Goal: Information Seeking & Learning: Check status

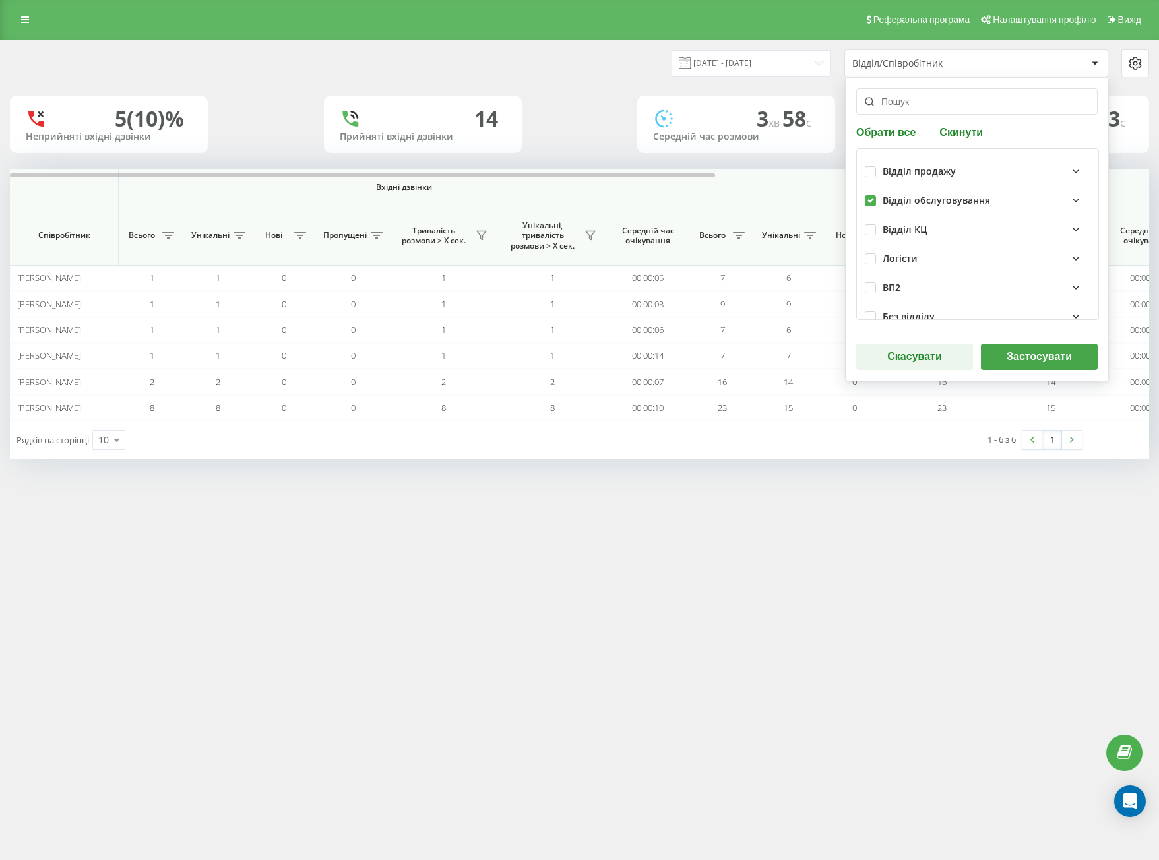
click at [1031, 373] on div "Обрати все Скинути Відділ продажу Відділ обслуговування Відділ КЦ Логісти ВП2 Б…" at bounding box center [977, 229] width 264 height 304
click at [1026, 362] on button "Застосувати" at bounding box center [1039, 357] width 117 height 26
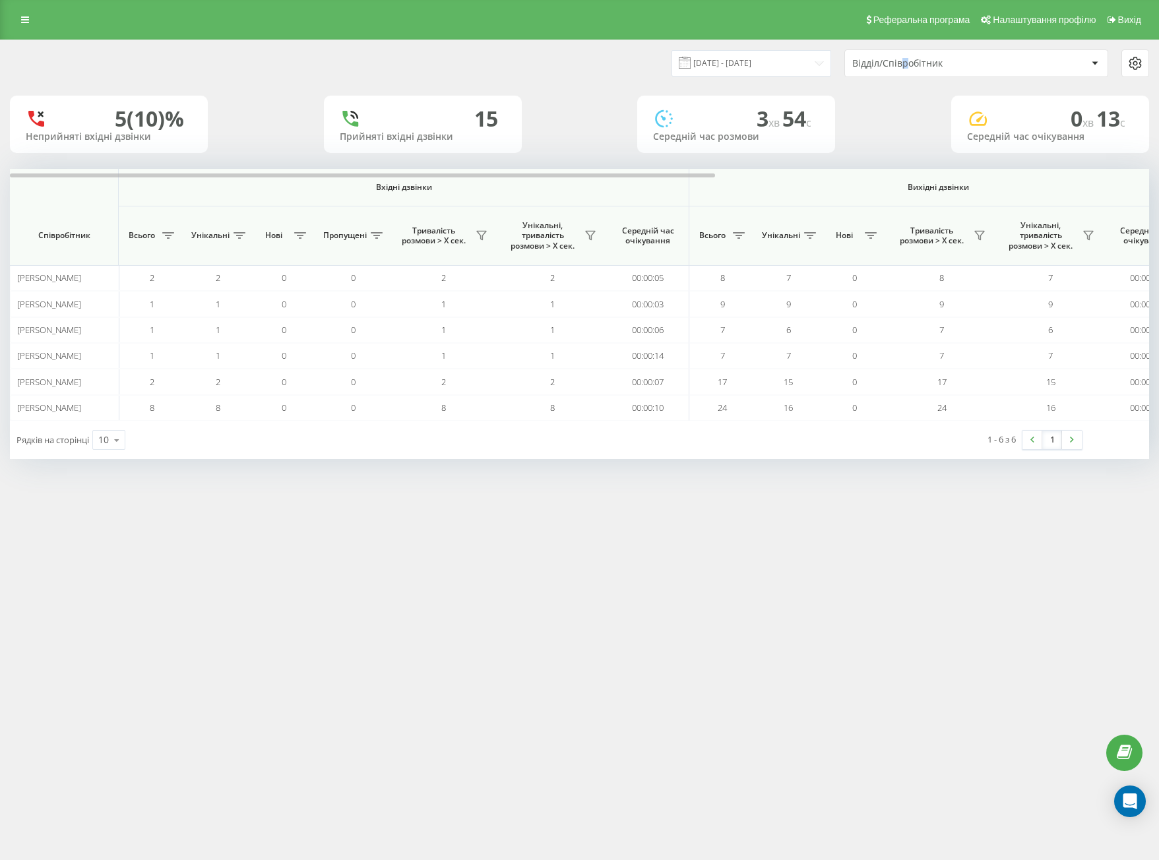
drag, startPoint x: 905, startPoint y: 57, endPoint x: 904, endPoint y: 64, distance: 7.3
click at [904, 57] on div "Відділ/Співробітник" at bounding box center [976, 63] width 263 height 26
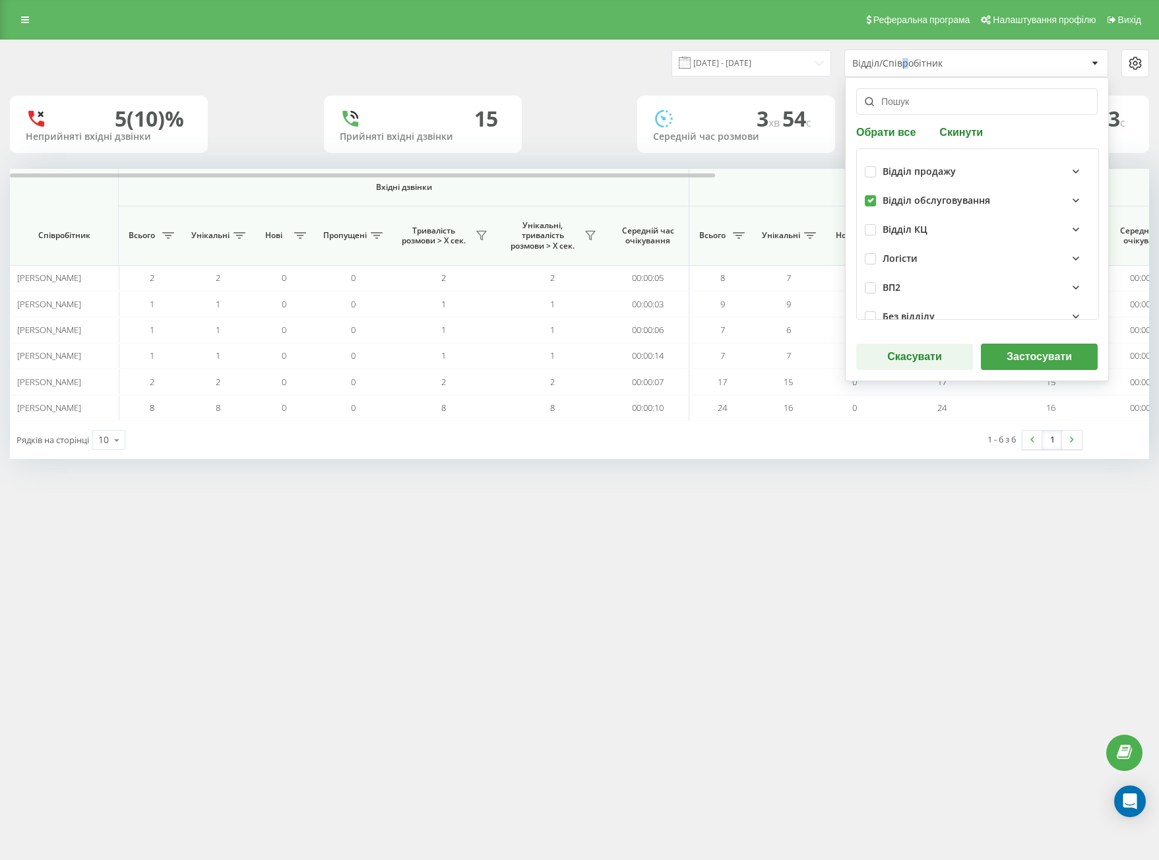
click at [1035, 347] on button "Застосувати" at bounding box center [1039, 357] width 117 height 26
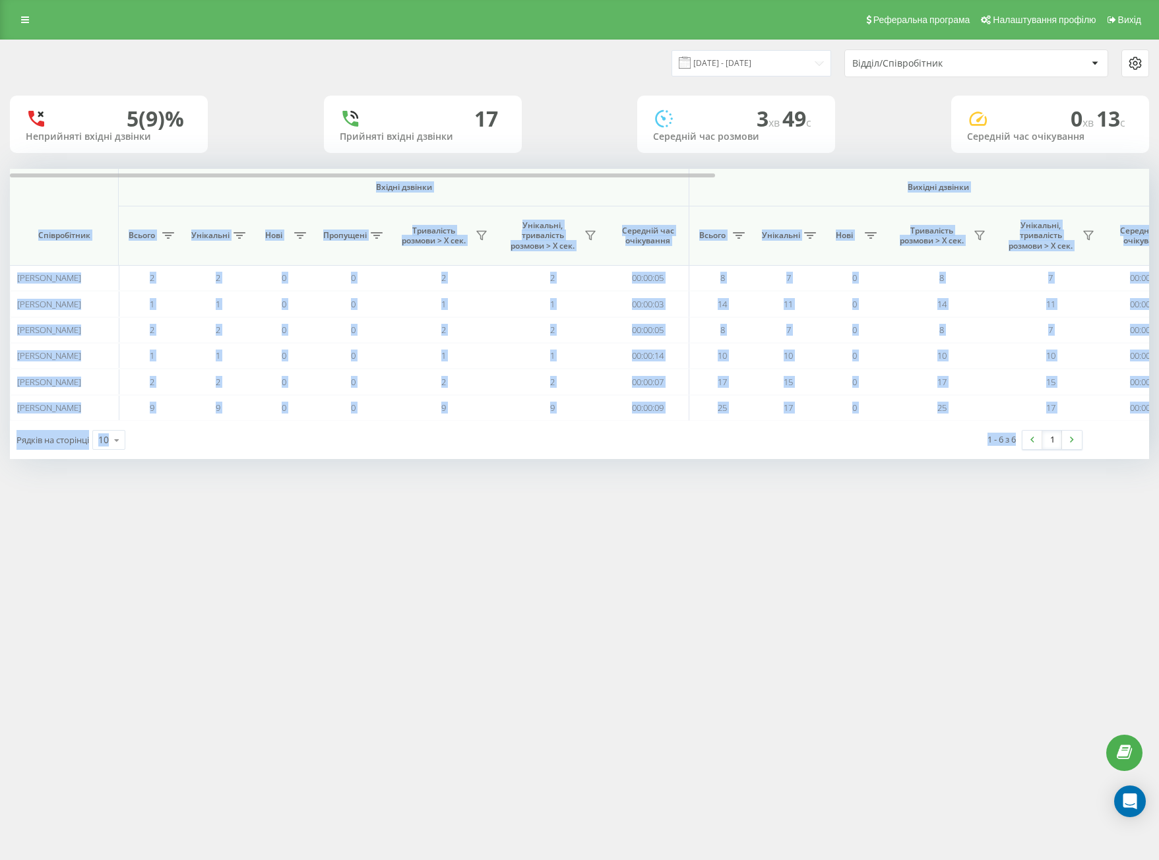
drag, startPoint x: 73, startPoint y: 187, endPoint x: 1034, endPoint y: 515, distance: 1015.9
click at [1034, 515] on div "Реферальна програма Налаштування профілю Вихід [DATE] - [DATE] Відділ/Співробіт…" at bounding box center [579, 430] width 1159 height 860
copy div "Loremi dolorsi Ametcon adipisc Eli seddoei Temporincidi Utlabo Etdolorem Aliq E…"
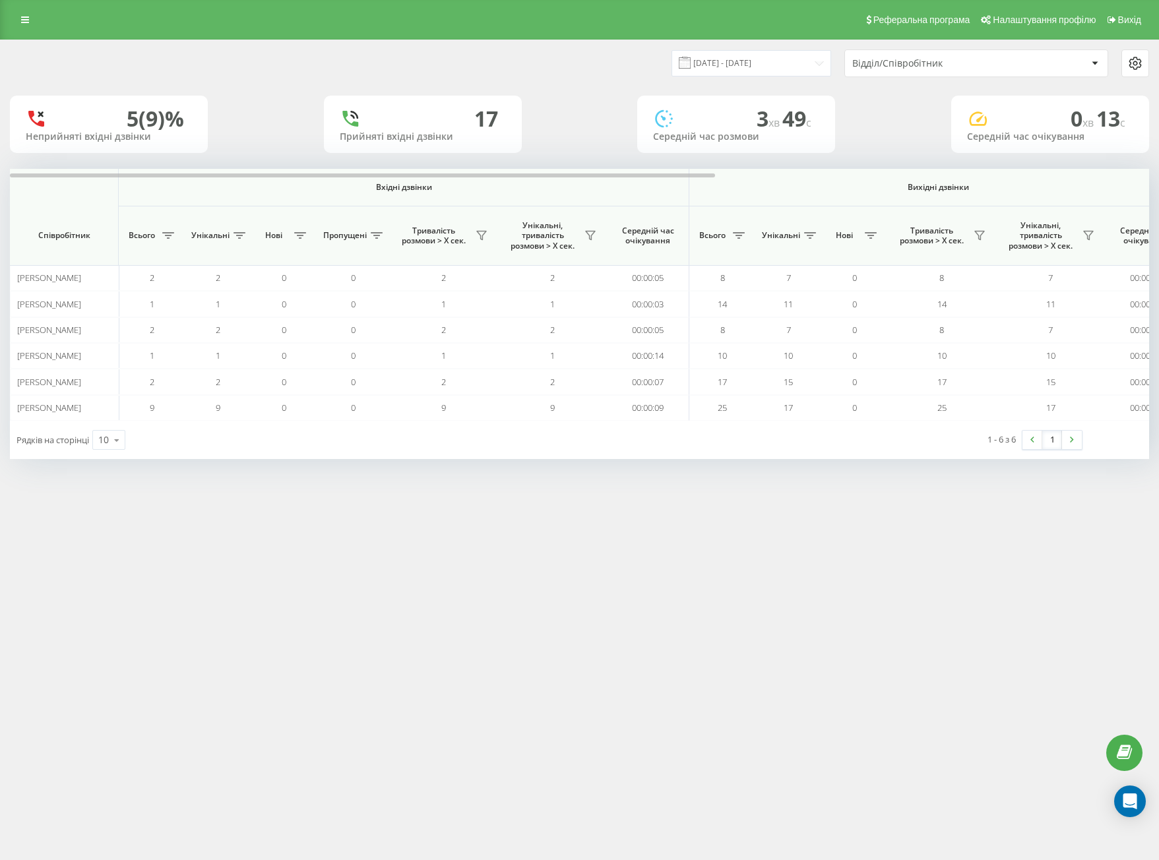
click at [875, 56] on div "Відділ/Співробітник" at bounding box center [976, 63] width 263 height 26
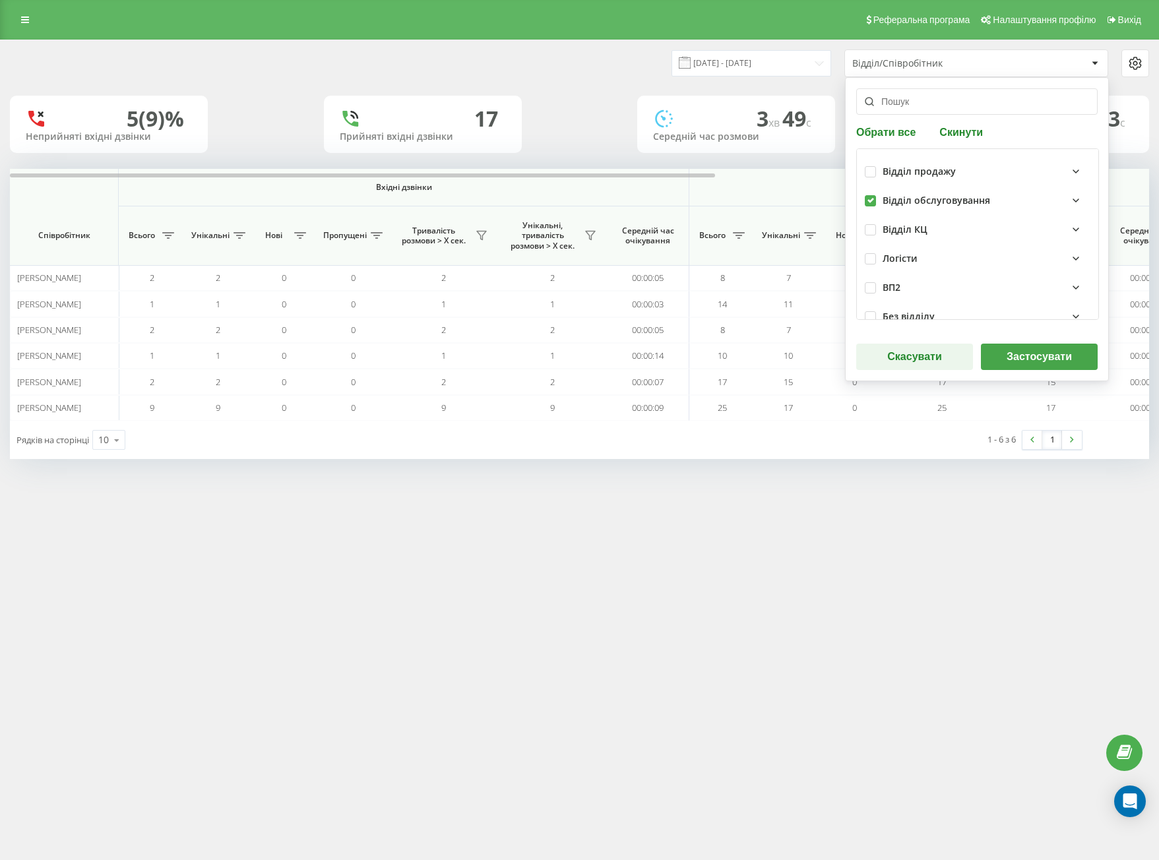
click at [1027, 354] on button "Застосувати" at bounding box center [1039, 357] width 117 height 26
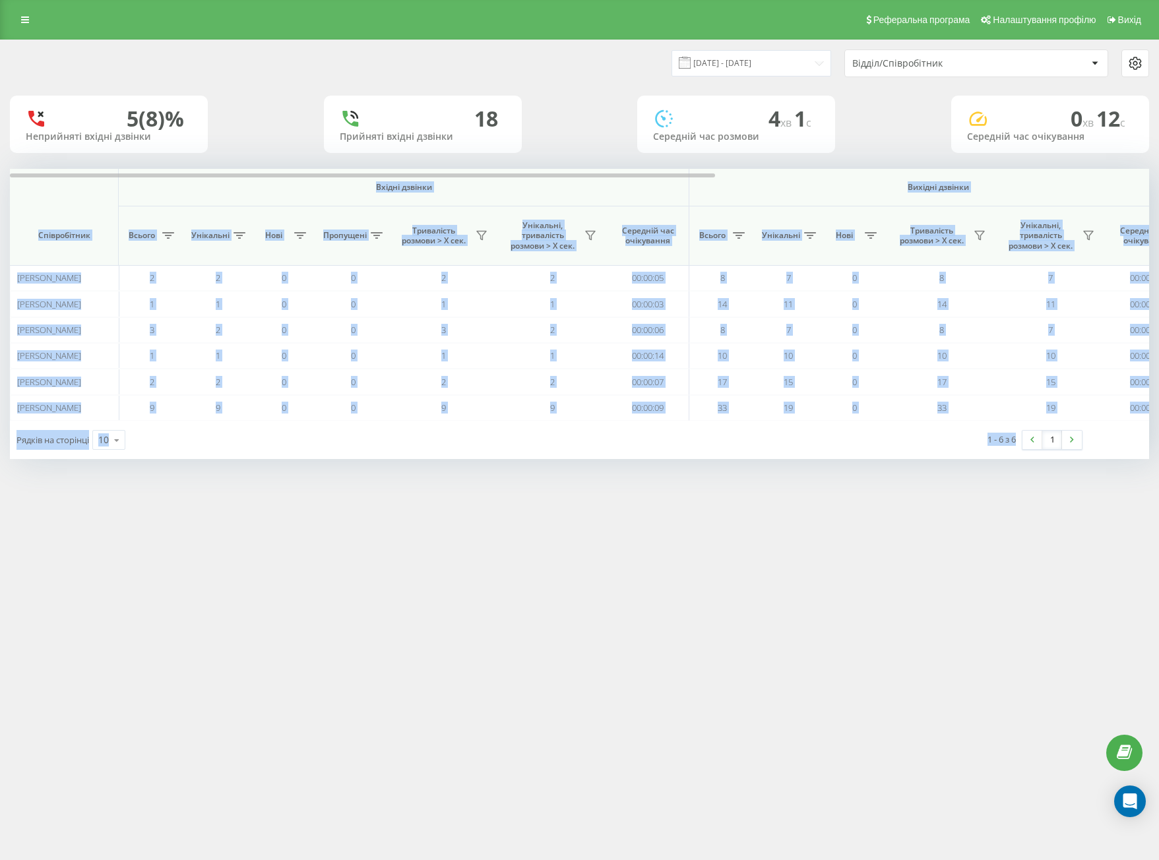
drag, startPoint x: 109, startPoint y: 226, endPoint x: 1015, endPoint y: 464, distance: 937.3
click at [1015, 464] on div "[DATE] - [DATE] Відділ/Співробітник 5 (8)% Неприйняті вхідні дзвінки 18 Прийнят…" at bounding box center [579, 263] width 1159 height 446
copy div "Loremi dolorsi Ametcon adipisc Eli seddoei Temporincidi Utlabo Etdolorem Aliq E…"
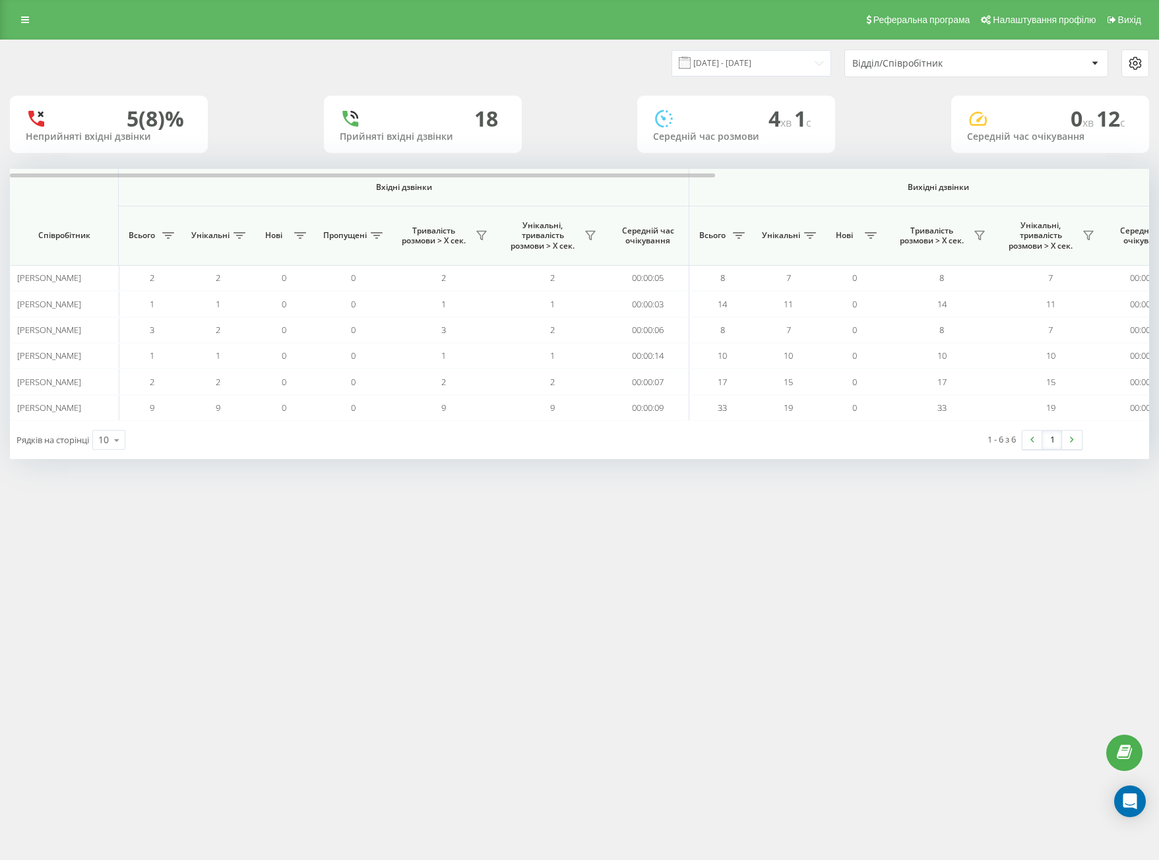
click at [401, 15] on div "Реферальна програма Налаштування профілю Вихід" at bounding box center [579, 20] width 1159 height 40
click at [33, 28] on link at bounding box center [25, 20] width 24 height 18
